Goal: Use online tool/utility: Use online tool/utility

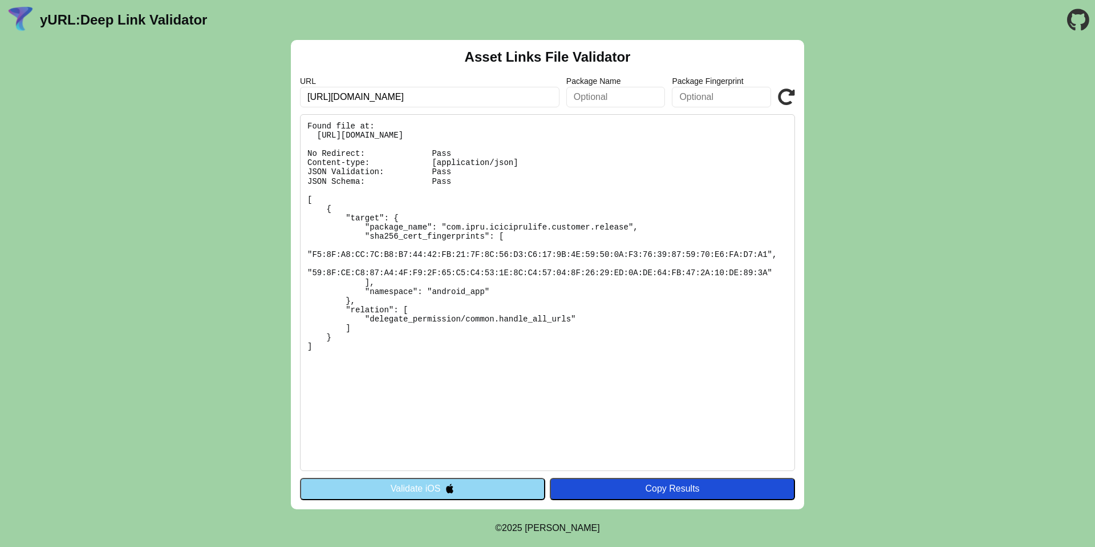
drag, startPoint x: 362, startPoint y: 136, endPoint x: 339, endPoint y: 136, distance: 23.4
click at [362, 136] on pre "Found file at: https://iciciprulife.onelink.me/.well-known/assetlinks.json No R…" at bounding box center [547, 292] width 495 height 357
drag, startPoint x: 315, startPoint y: 135, endPoint x: 600, endPoint y: 138, distance: 284.7
click at [601, 136] on pre "Found file at: https://iciciprulife.onelink.me/.well-known/assetlinks.json No R…" at bounding box center [547, 292] width 495 height 357
